Goal: Task Accomplishment & Management: Manage account settings

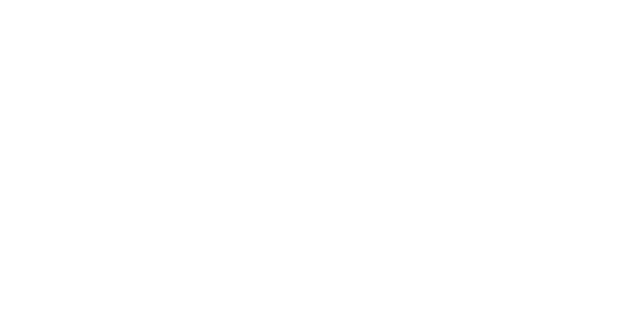
select select "*"
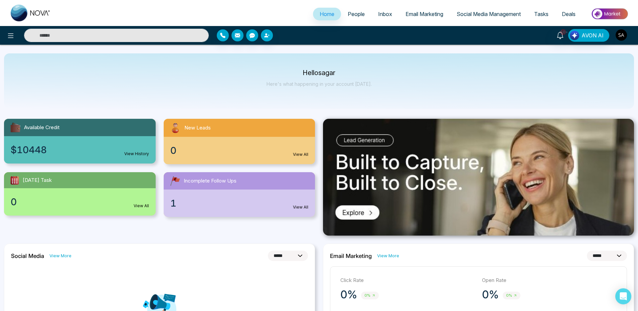
click at [625, 32] on img "button" at bounding box center [620, 34] width 11 height 11
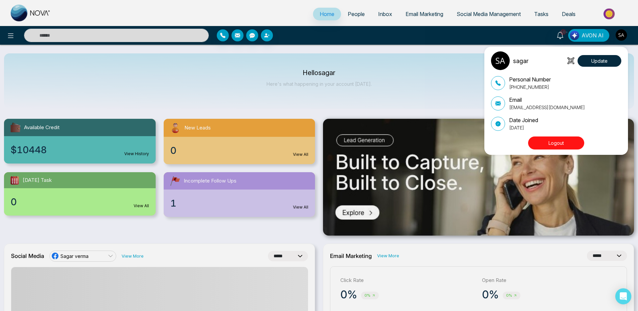
click at [534, 149] on button "Logout" at bounding box center [556, 143] width 56 height 13
